Goal: Information Seeking & Learning: Understand process/instructions

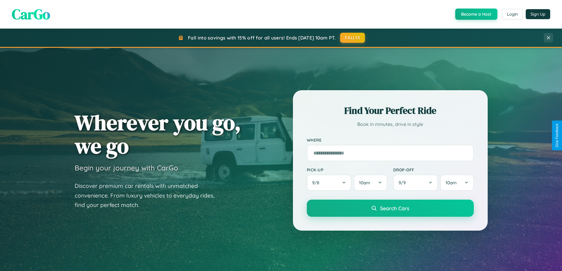
scroll to position [254, 0]
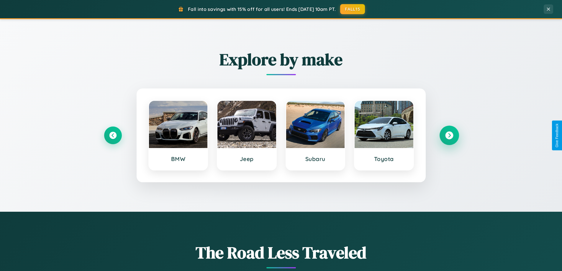
click at [449, 135] on icon at bounding box center [449, 136] width 8 height 8
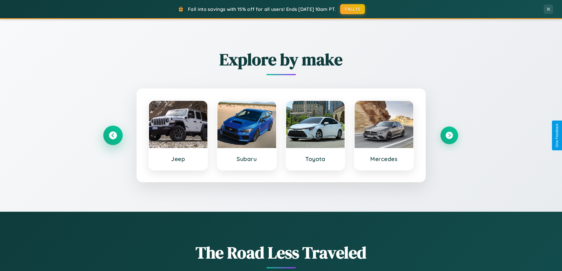
click at [113, 135] on icon at bounding box center [113, 136] width 8 height 8
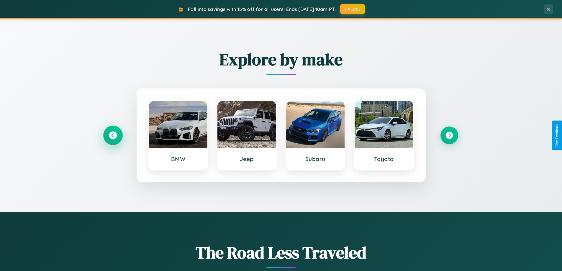
click at [113, 135] on icon at bounding box center [113, 136] width 8 height 8
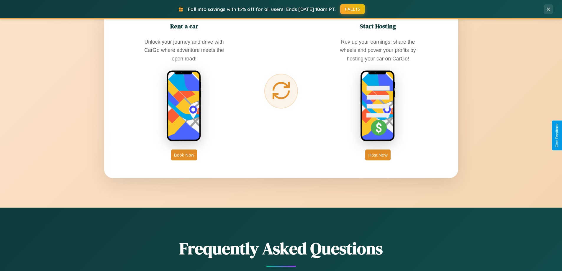
scroll to position [947, 0]
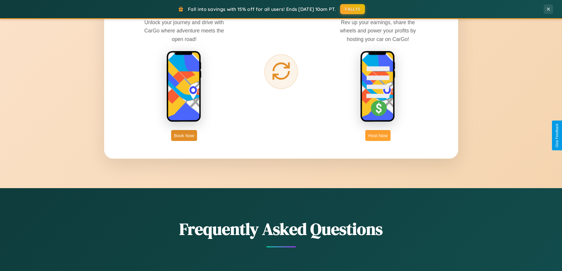
click at [378, 135] on button "Host Now" at bounding box center [377, 135] width 25 height 11
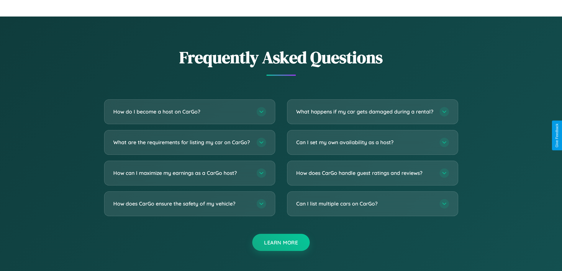
scroll to position [797, 0]
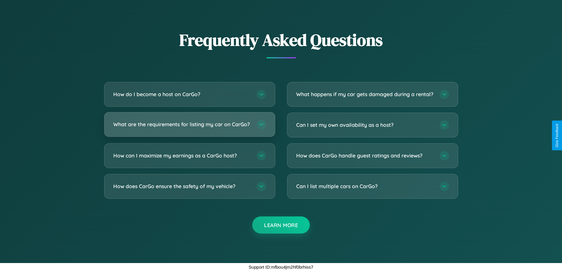
click at [189, 122] on h3 "What are the requirements for listing my car on CarGo?" at bounding box center [181, 124] width 137 height 7
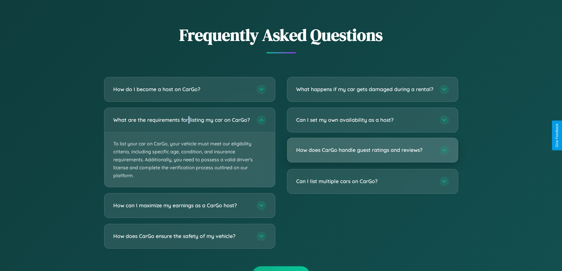
click at [372, 154] on h3 "How does CarGo handle guest ratings and reviews?" at bounding box center [364, 149] width 137 height 7
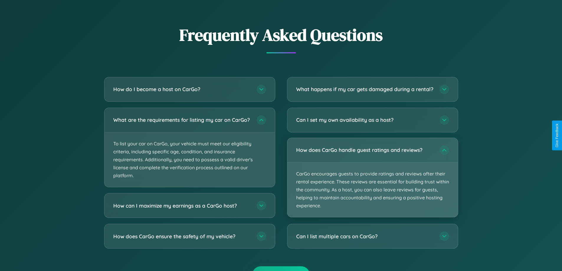
click at [372, 183] on p "CarGo encourages guests to provide ratings and reviews after their rental exper…" at bounding box center [372, 189] width 170 height 55
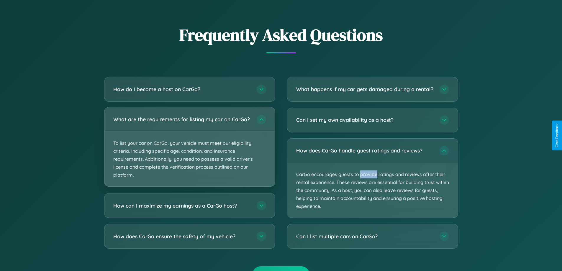
click at [189, 150] on p "To list your car on CarGo, your vehicle must meet our eligibility criteria, inc…" at bounding box center [189, 159] width 170 height 55
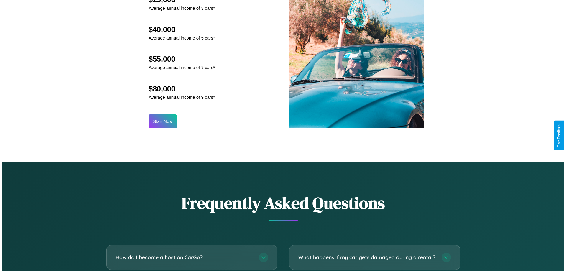
scroll to position [615, 0]
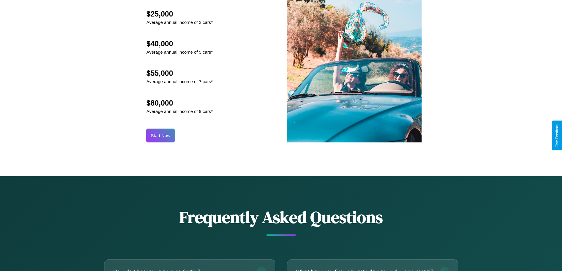
click at [160, 135] on button "Start Now" at bounding box center [160, 136] width 28 height 14
